Goal: Find specific page/section: Find specific page/section

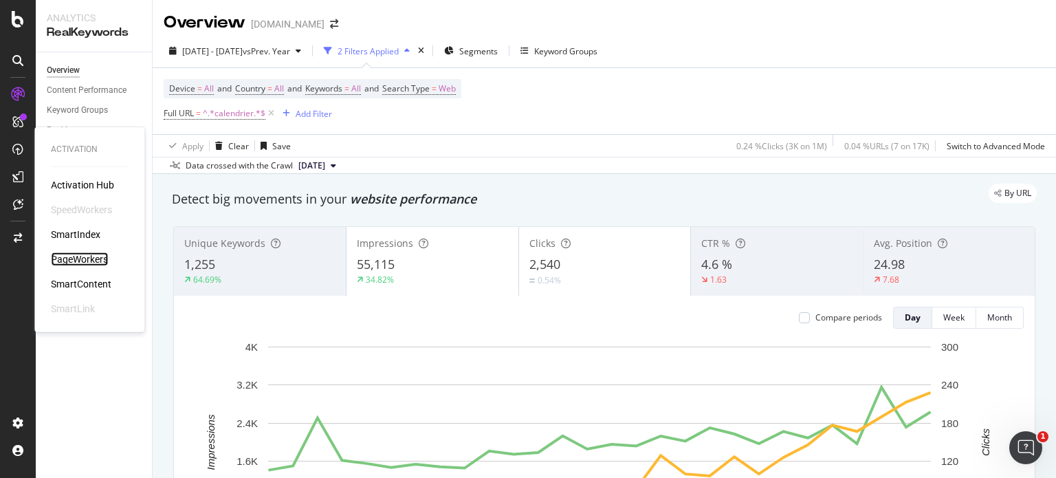
click at [100, 253] on div "PageWorkers" at bounding box center [79, 259] width 57 height 14
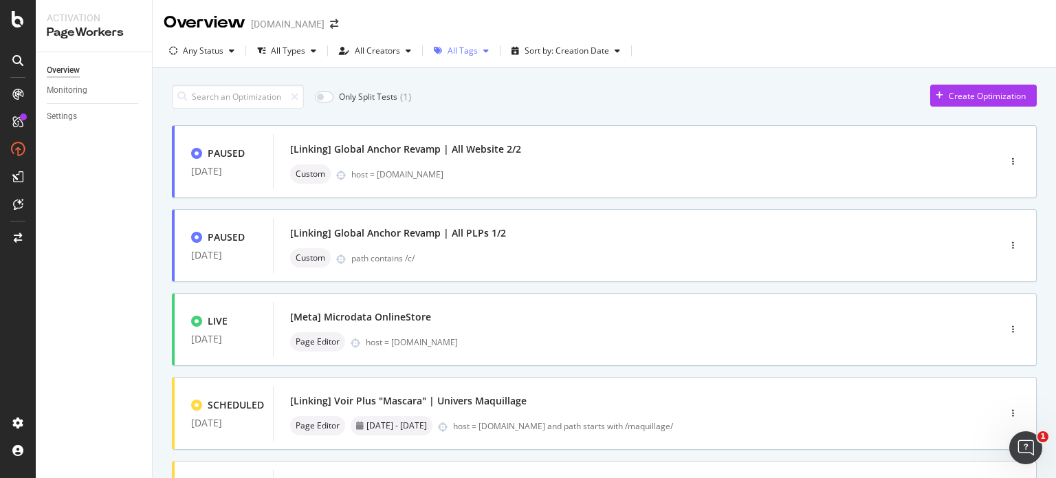
click at [460, 54] on div "All Tags" at bounding box center [463, 51] width 30 height 8
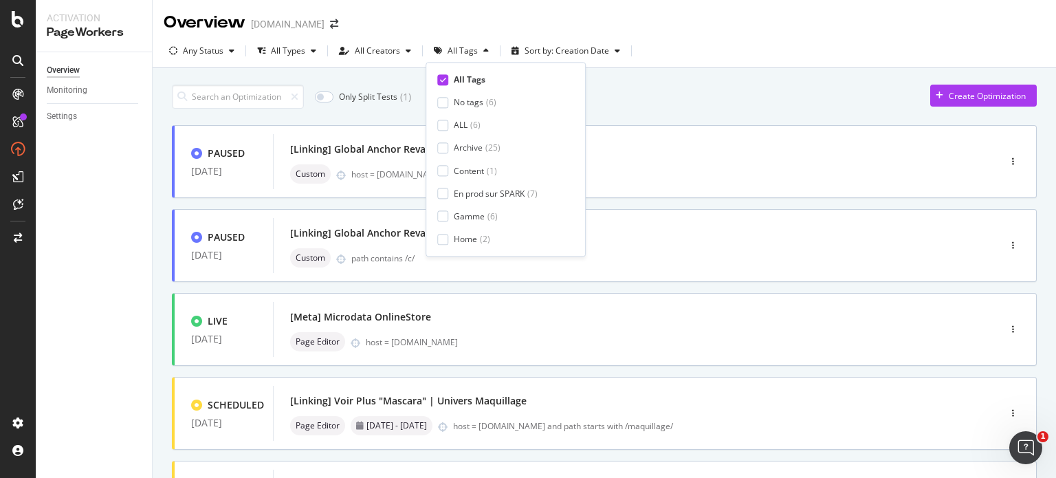
click at [440, 79] on icon at bounding box center [443, 79] width 6 height 7
click at [451, 169] on div "Marronnier BF ( 15 )" at bounding box center [500, 170] width 126 height 12
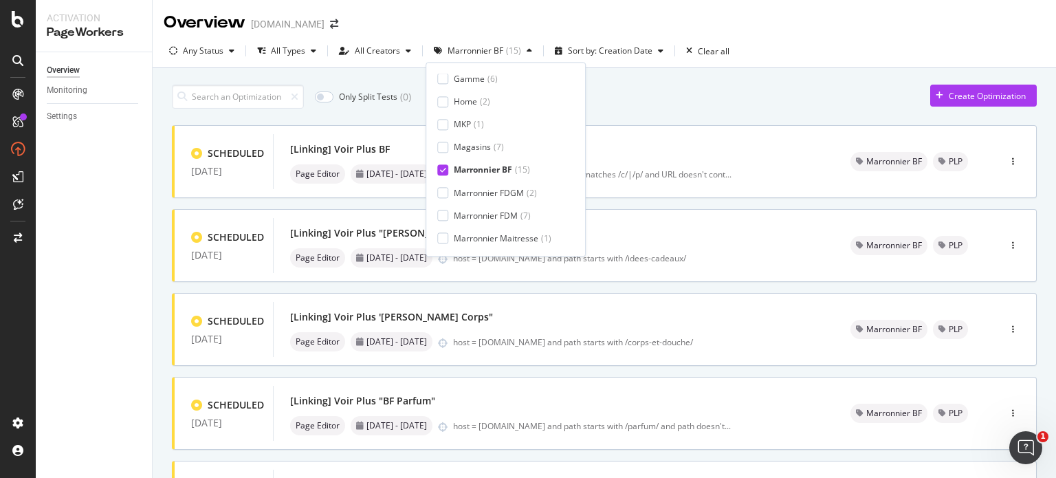
click at [116, 311] on div "Overview Monitoring Settings" at bounding box center [94, 265] width 116 height 426
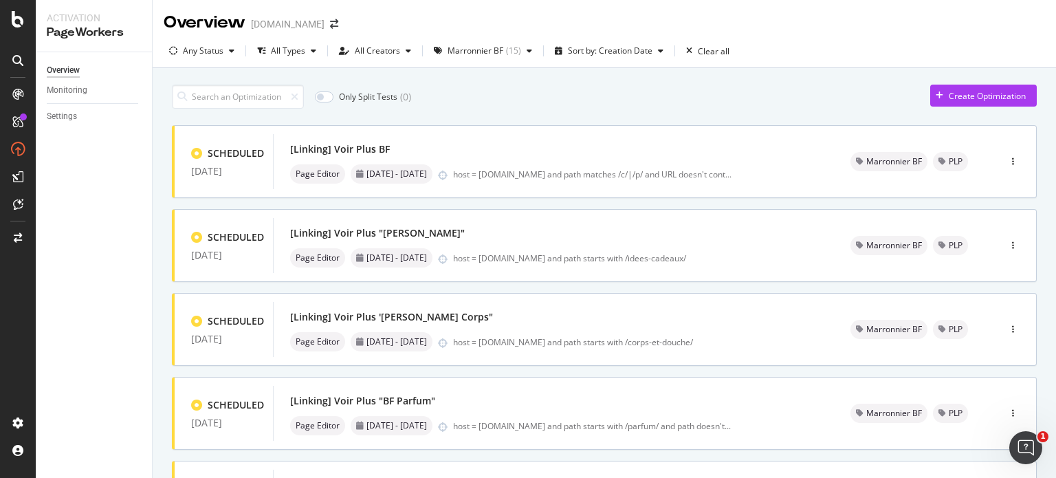
click at [669, 98] on div "Only Split Tests ( 0 ) Create Optimization" at bounding box center [604, 97] width 865 height 24
